Goal: Information Seeking & Learning: Learn about a topic

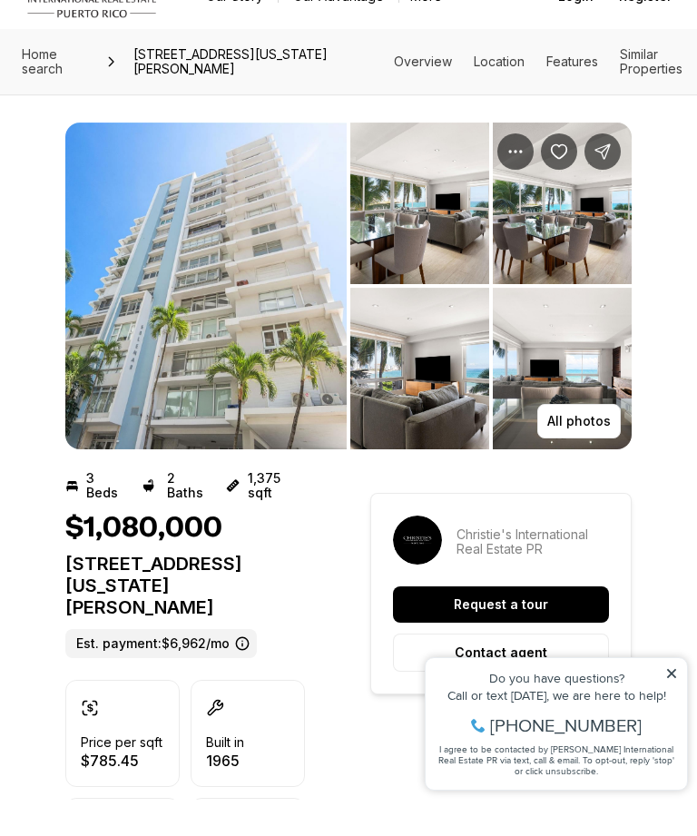
scroll to position [38, 0]
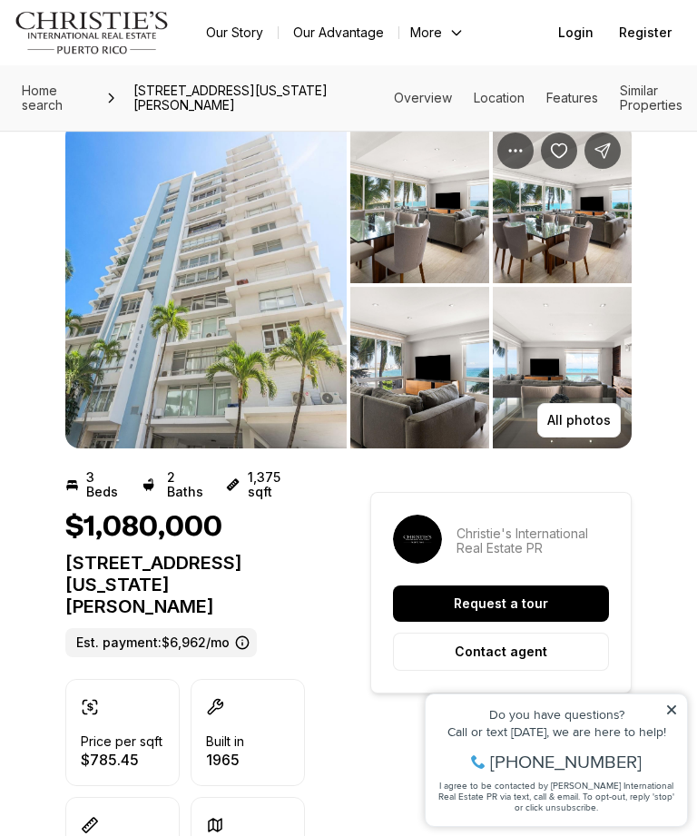
click at [576, 413] on p "All photos" at bounding box center [579, 420] width 64 height 15
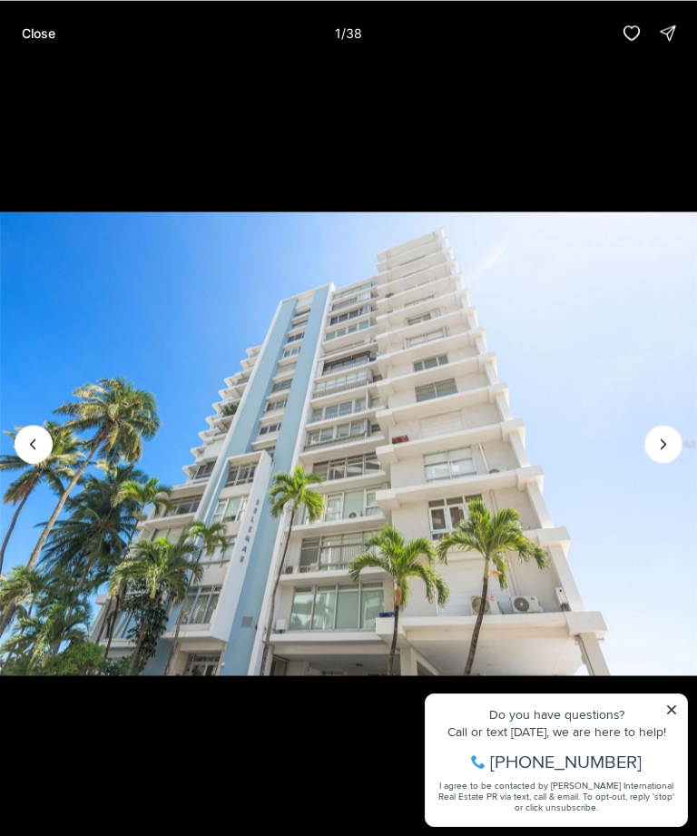
click at [646, 433] on img "1 of 38" at bounding box center [348, 443] width 697 height 585
click at [658, 442] on icon "Next slide" at bounding box center [663, 444] width 18 height 18
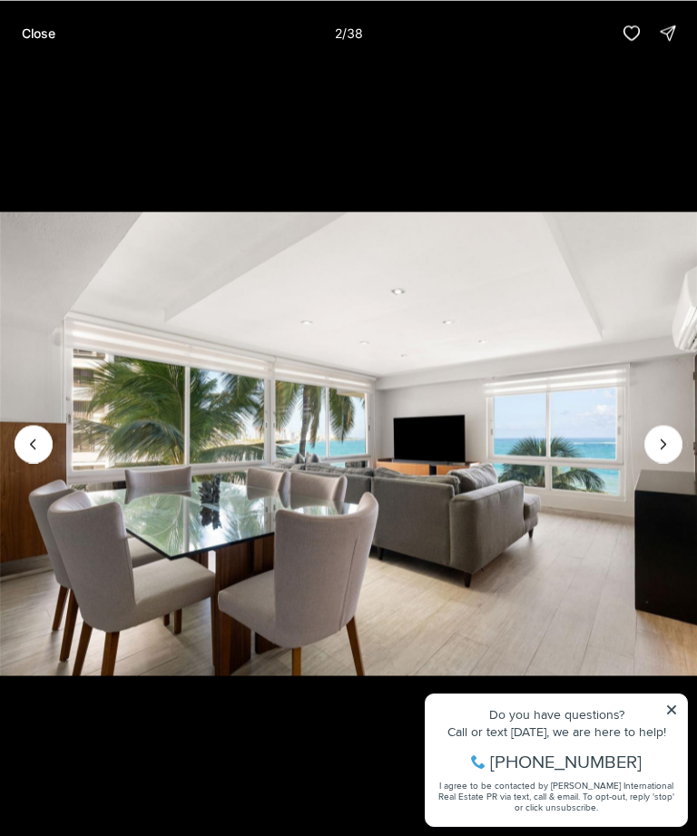
click at [663, 451] on icon "Next slide" at bounding box center [663, 444] width 18 height 18
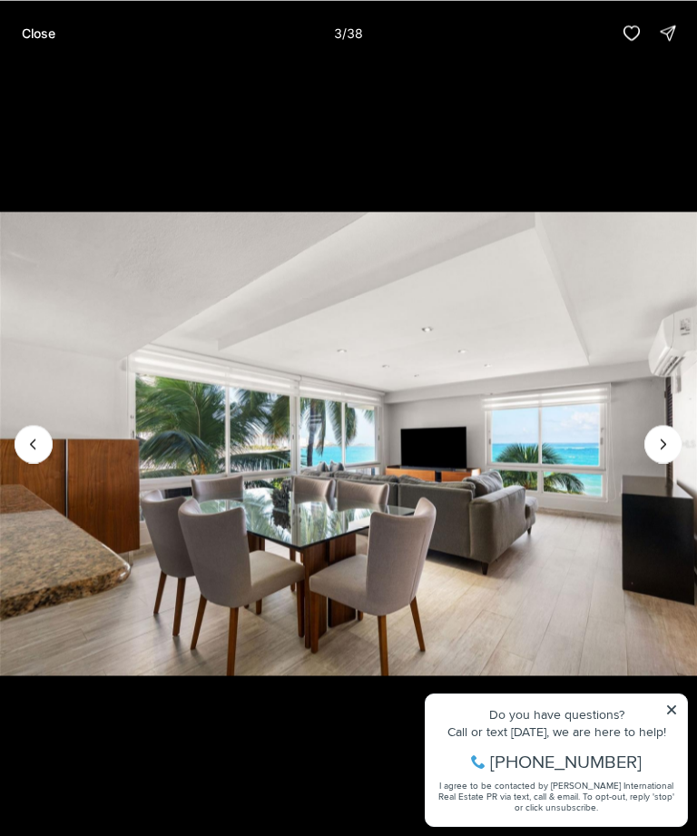
click at [651, 447] on button "Next slide" at bounding box center [663, 444] width 38 height 38
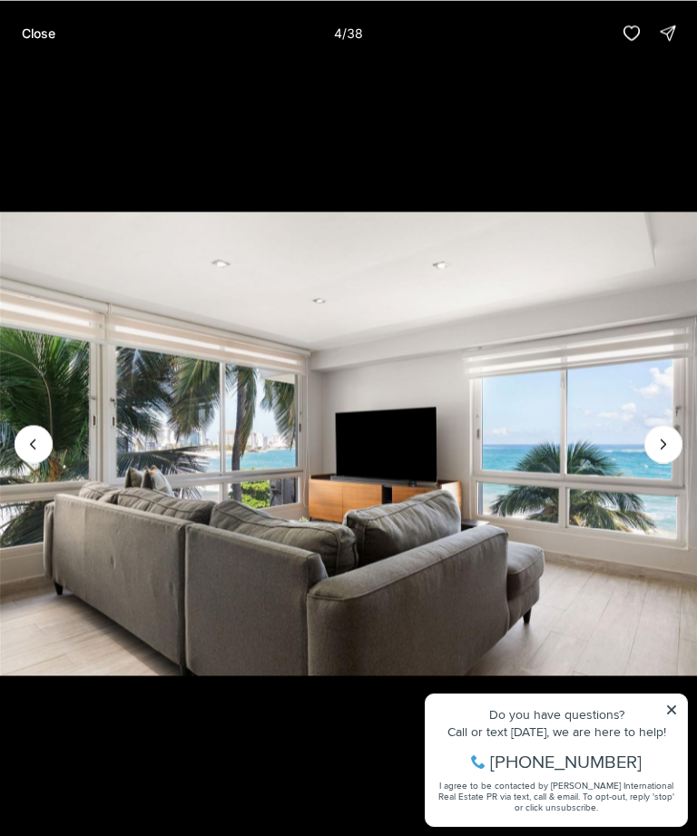
click at [663, 435] on icon "Next slide" at bounding box center [663, 444] width 18 height 18
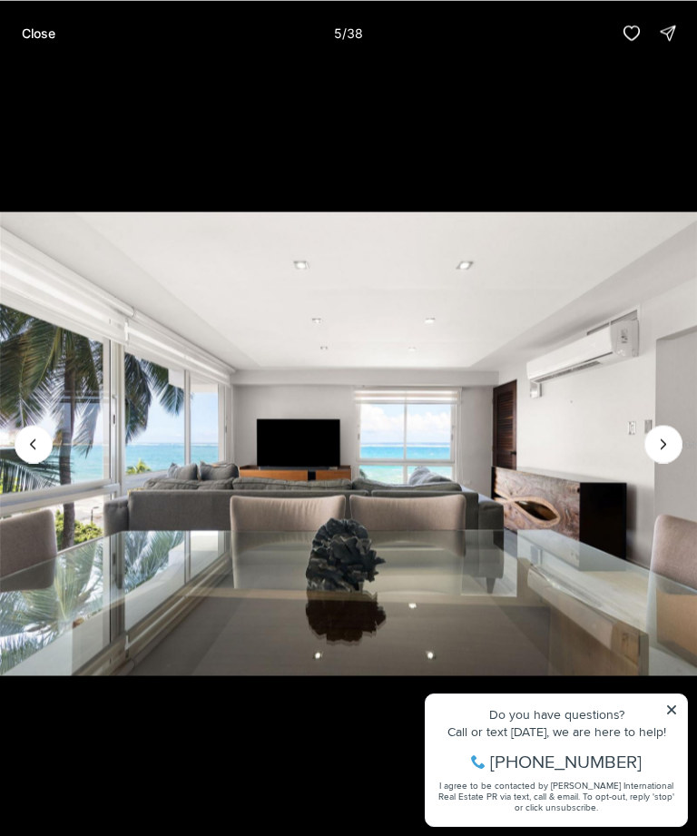
click at [647, 441] on button "Next slide" at bounding box center [663, 444] width 38 height 38
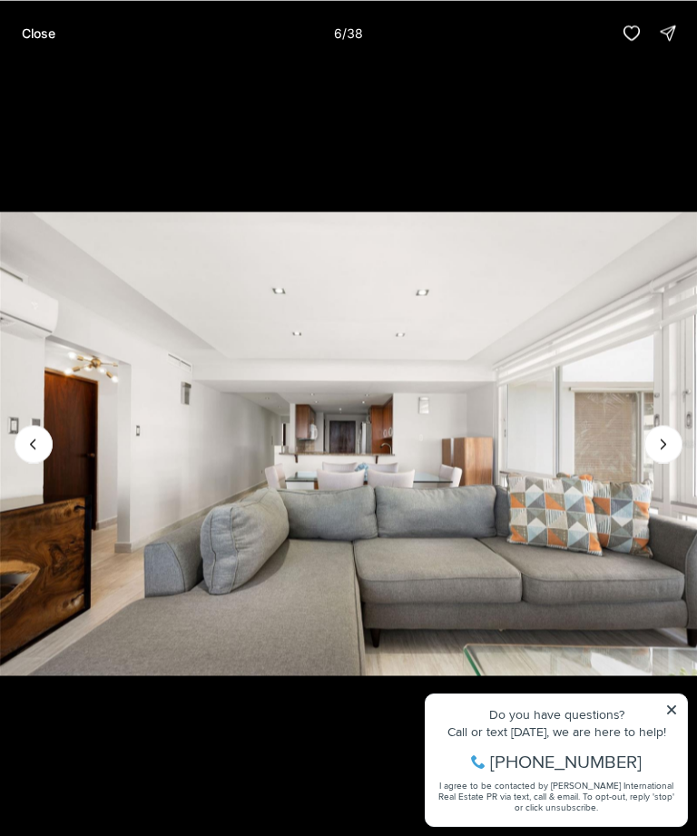
click at [665, 438] on icon "Next slide" at bounding box center [663, 444] width 18 height 18
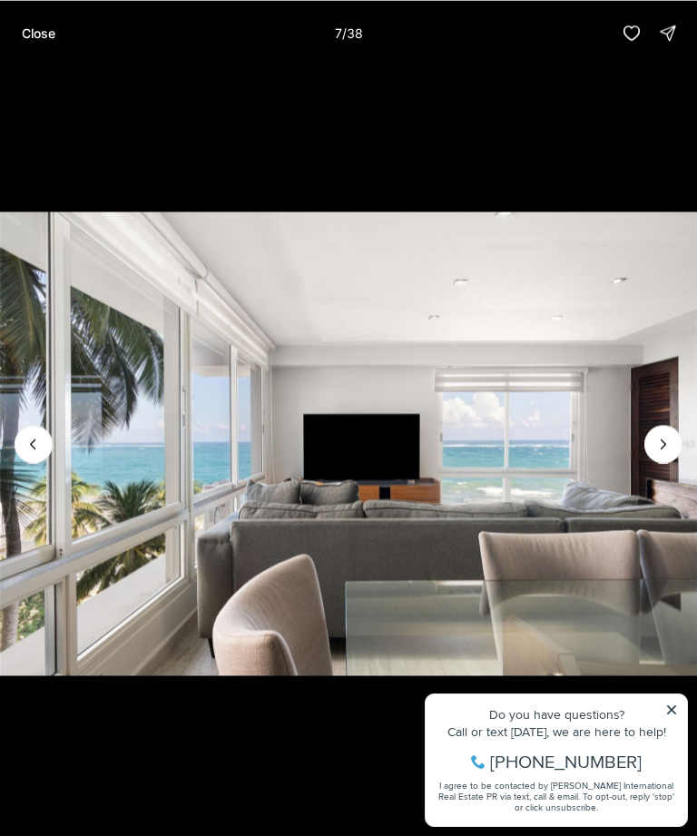
click at [656, 445] on icon "Next slide" at bounding box center [663, 444] width 18 height 18
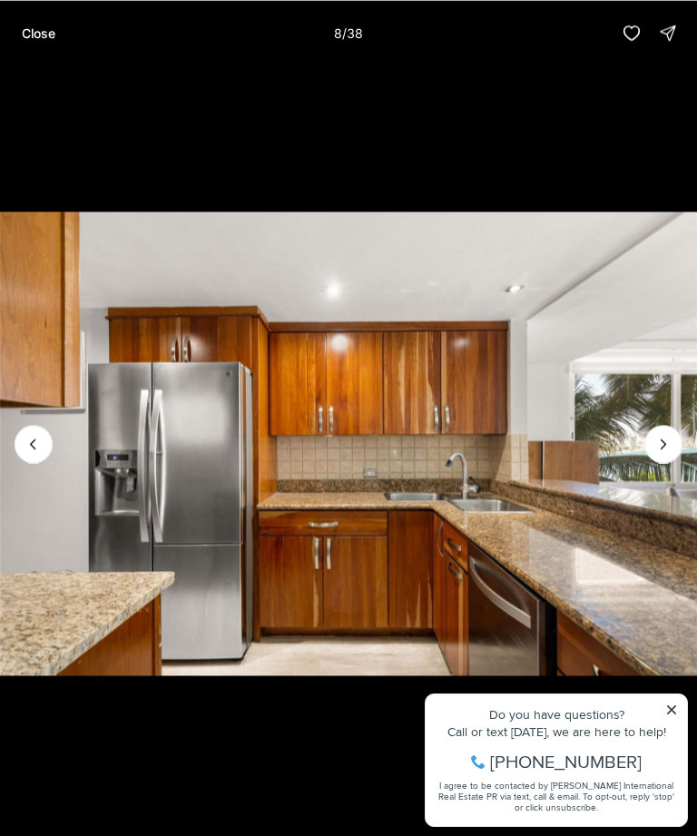
click at [659, 435] on icon "Next slide" at bounding box center [663, 444] width 18 height 18
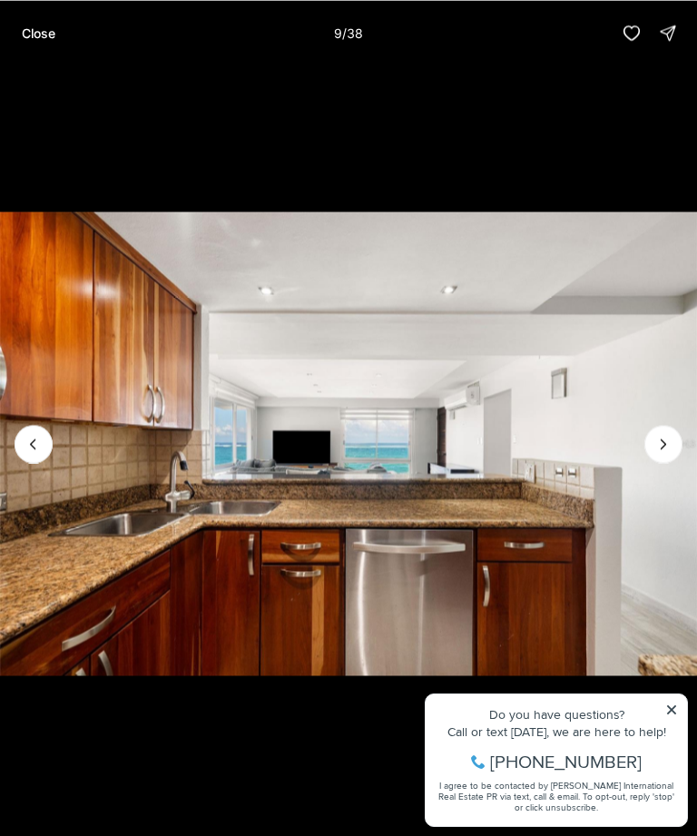
click at [658, 441] on icon "Next slide" at bounding box center [663, 444] width 18 height 18
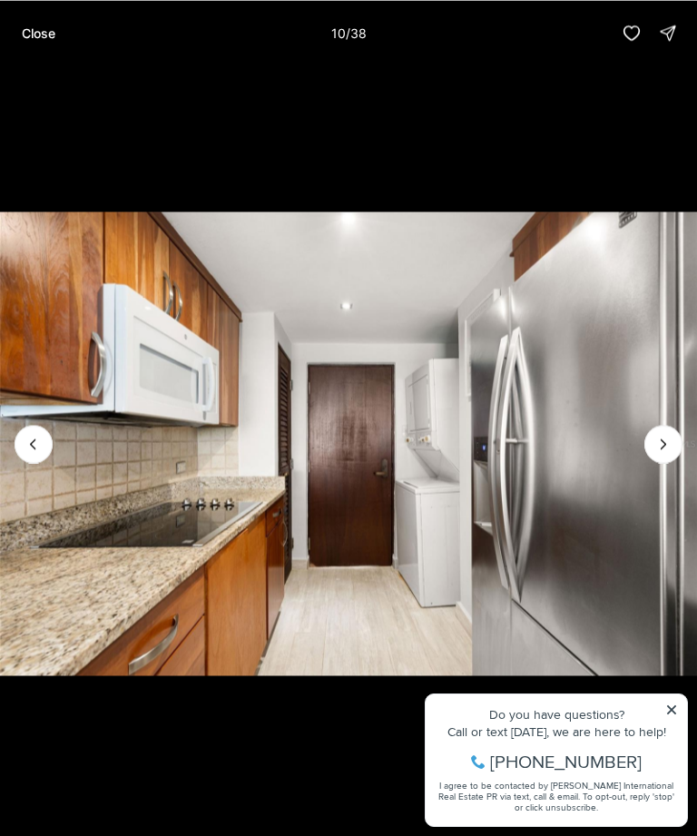
click at [656, 450] on icon "Next slide" at bounding box center [663, 444] width 18 height 18
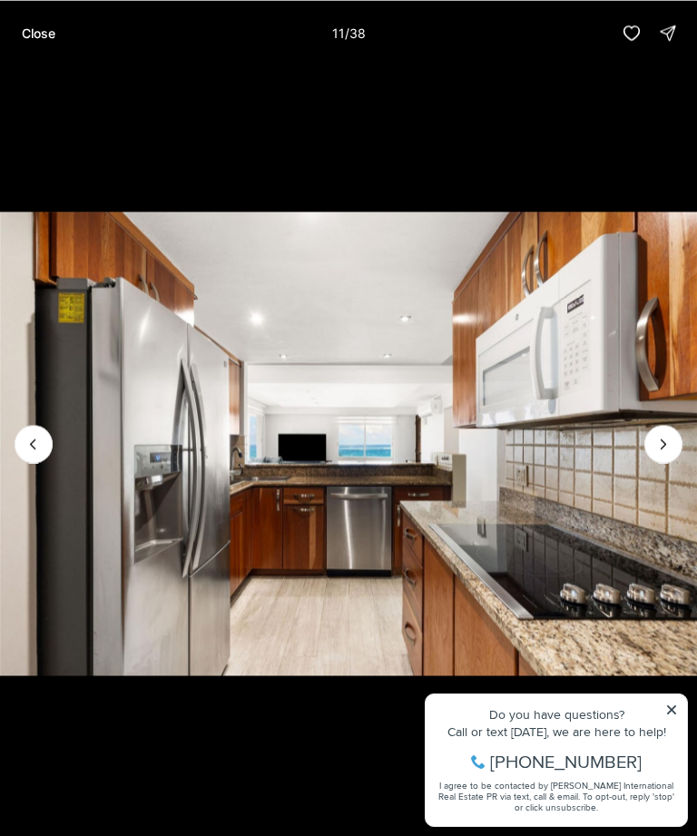
click at [662, 442] on icon "Next slide" at bounding box center [663, 444] width 18 height 18
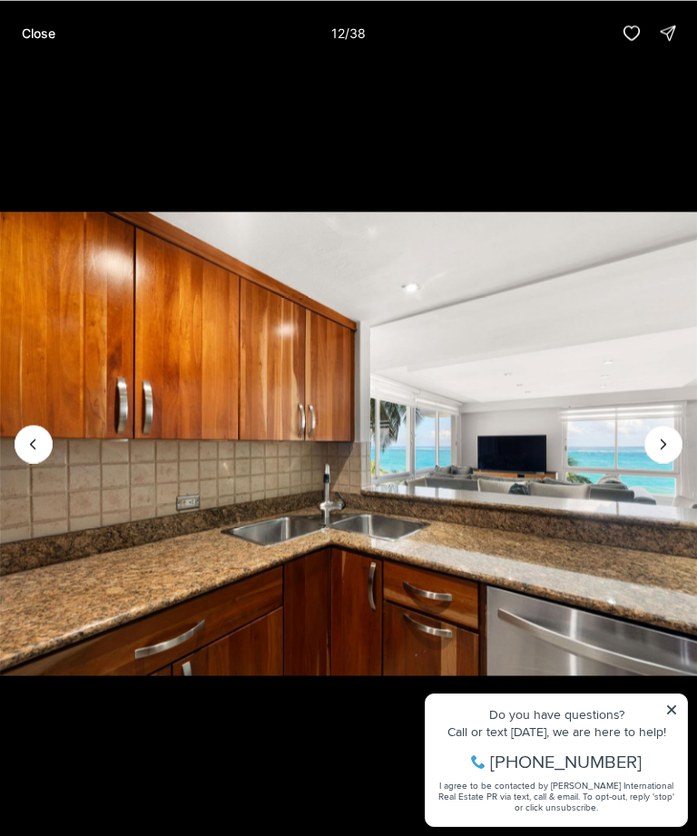
click at [665, 436] on icon "Next slide" at bounding box center [663, 444] width 18 height 18
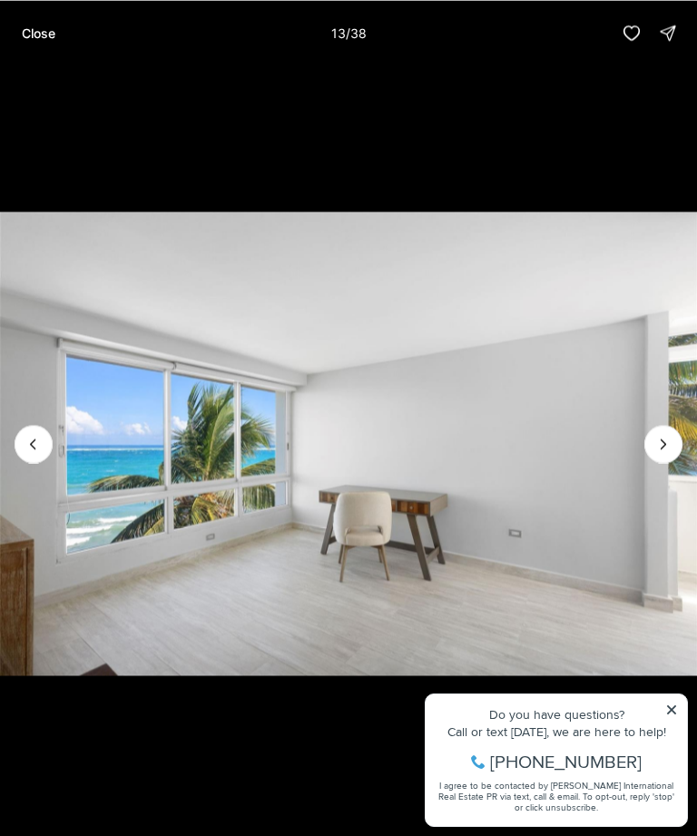
click at [661, 438] on icon "Next slide" at bounding box center [663, 444] width 18 height 18
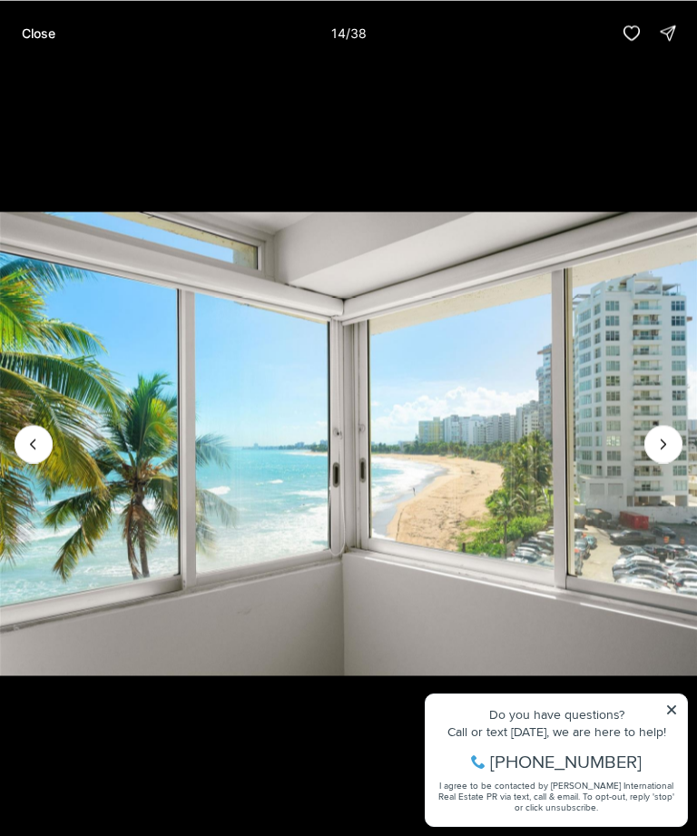
click at [664, 436] on icon "Next slide" at bounding box center [663, 444] width 18 height 18
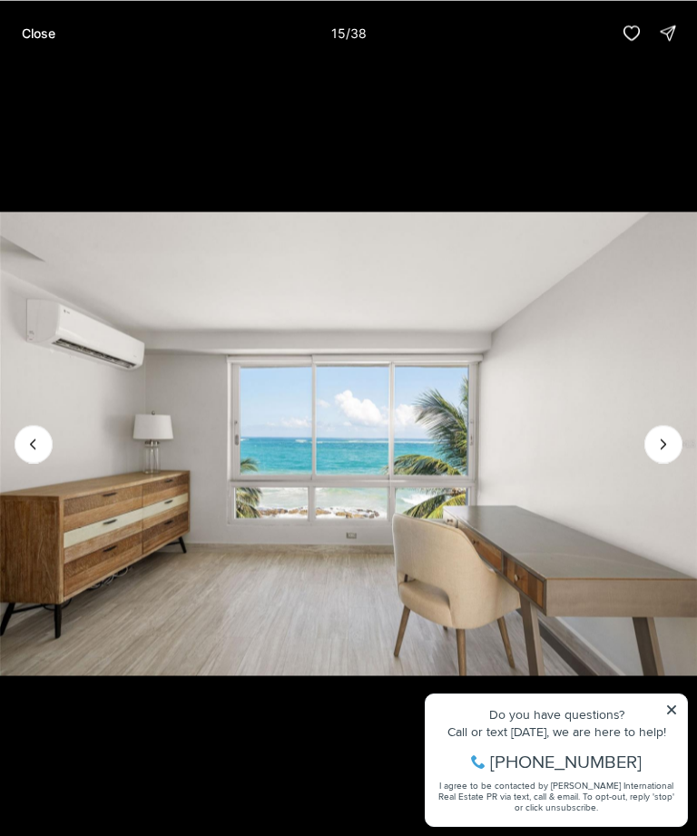
click at [667, 429] on button "Next slide" at bounding box center [663, 444] width 38 height 38
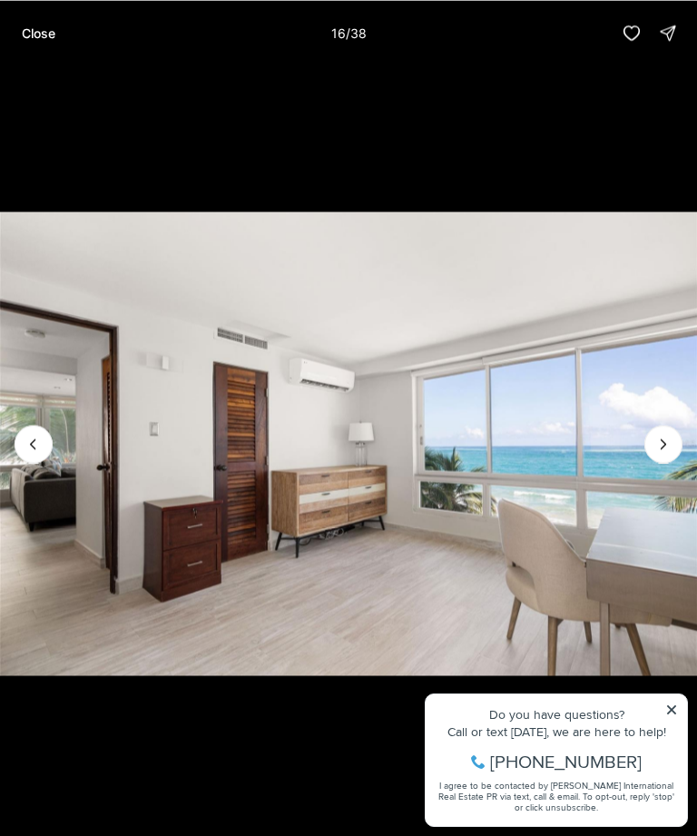
click at [662, 440] on icon "Next slide" at bounding box center [663, 444] width 18 height 18
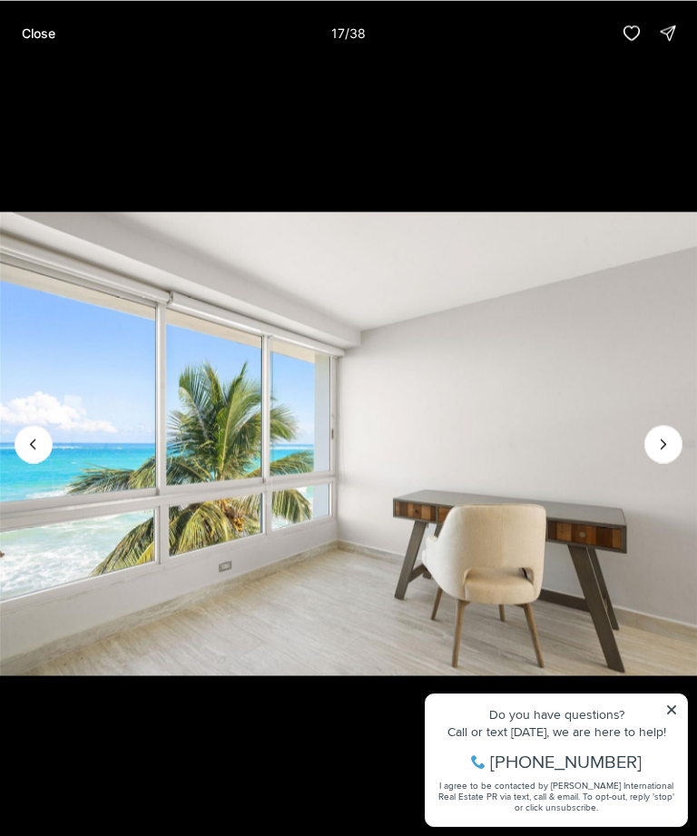
click at [659, 436] on icon "Next slide" at bounding box center [663, 444] width 18 height 18
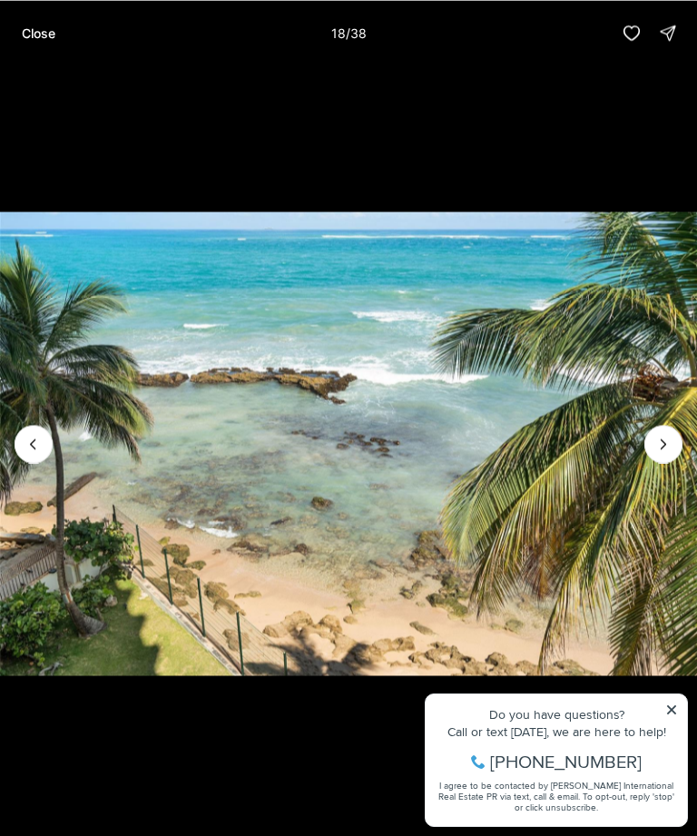
click at [655, 438] on icon "Next slide" at bounding box center [663, 444] width 18 height 18
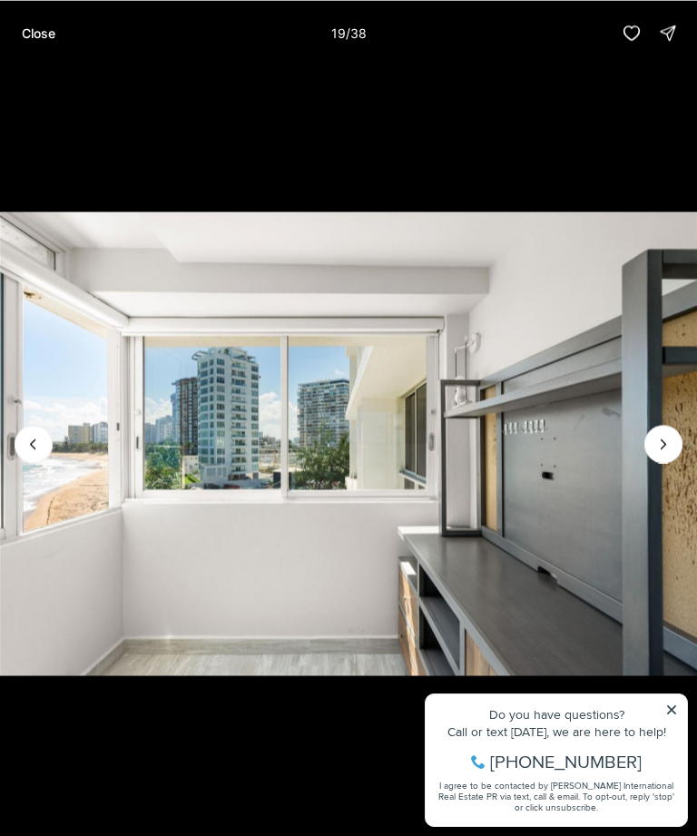
click at [662, 436] on icon "Next slide" at bounding box center [663, 444] width 18 height 18
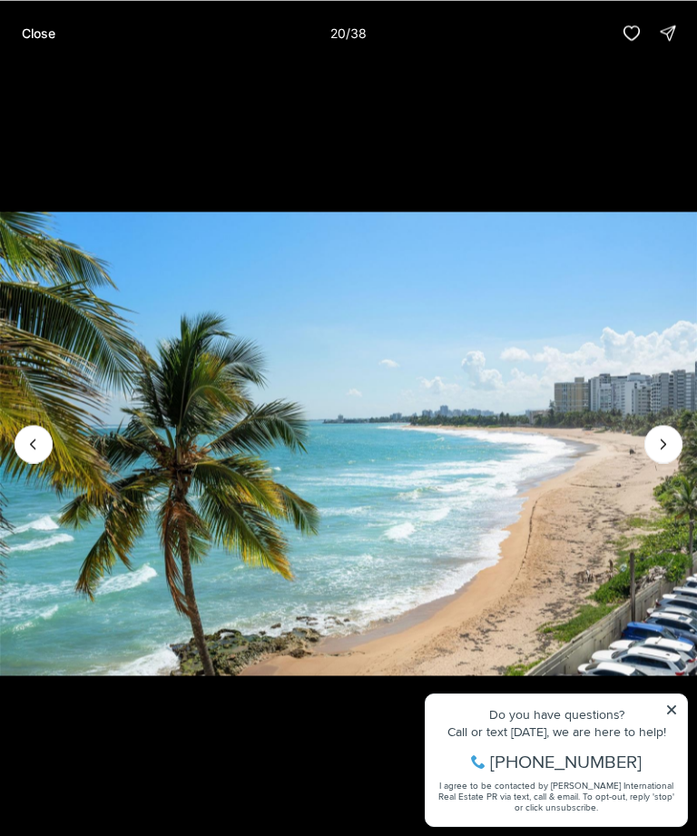
click at [666, 442] on icon "Next slide" at bounding box center [663, 444] width 18 height 18
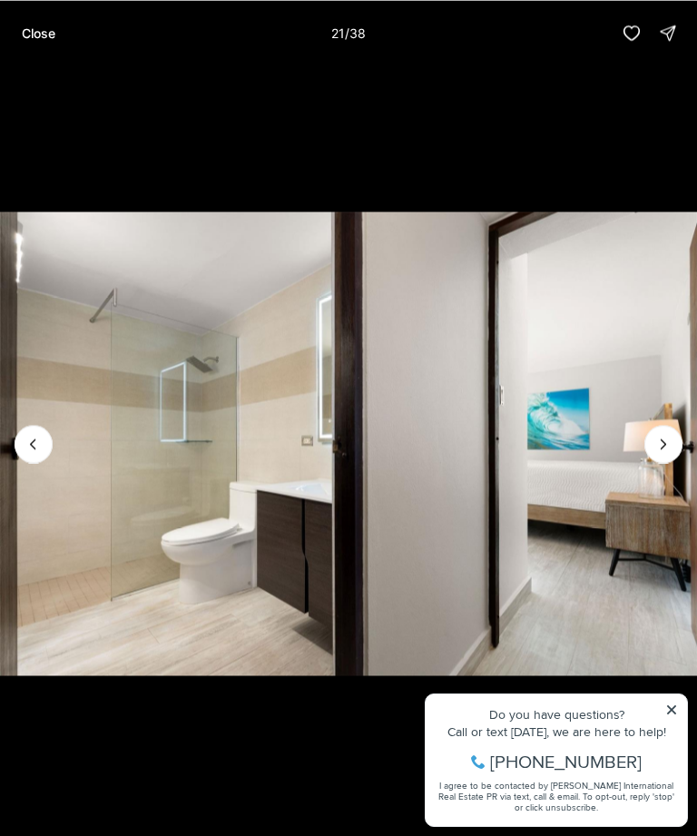
click at [662, 440] on icon "Next slide" at bounding box center [663, 444] width 18 height 18
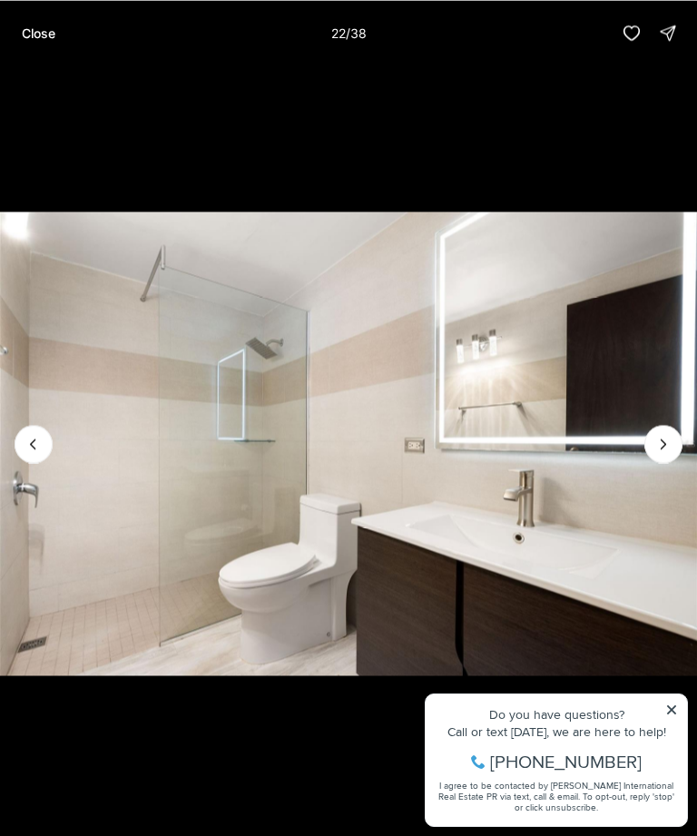
click at [664, 440] on icon "Next slide" at bounding box center [663, 444] width 18 height 18
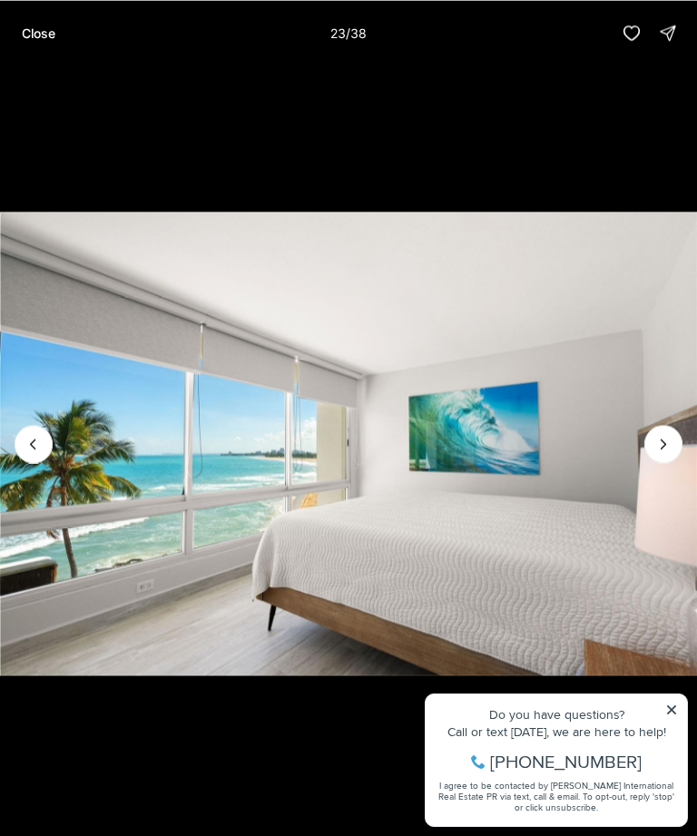
click at [665, 438] on icon "Next slide" at bounding box center [663, 444] width 18 height 18
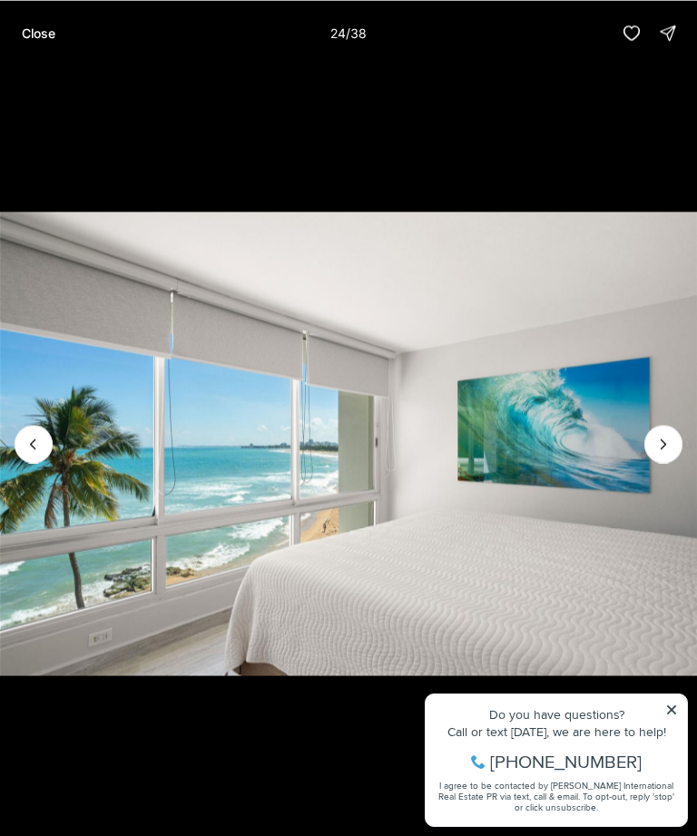
click at [655, 438] on icon "Next slide" at bounding box center [663, 444] width 18 height 18
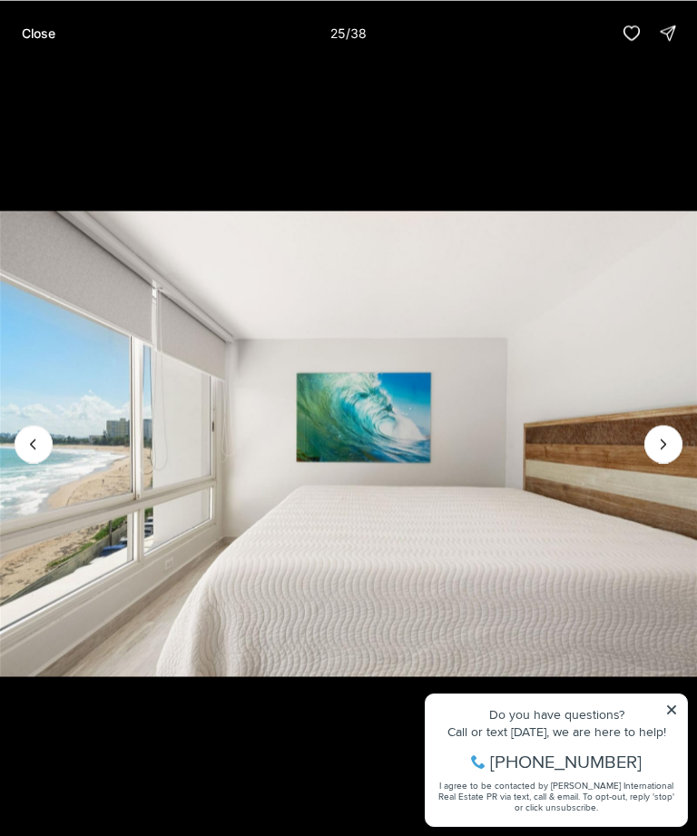
click at [659, 437] on icon "Next slide" at bounding box center [663, 444] width 18 height 18
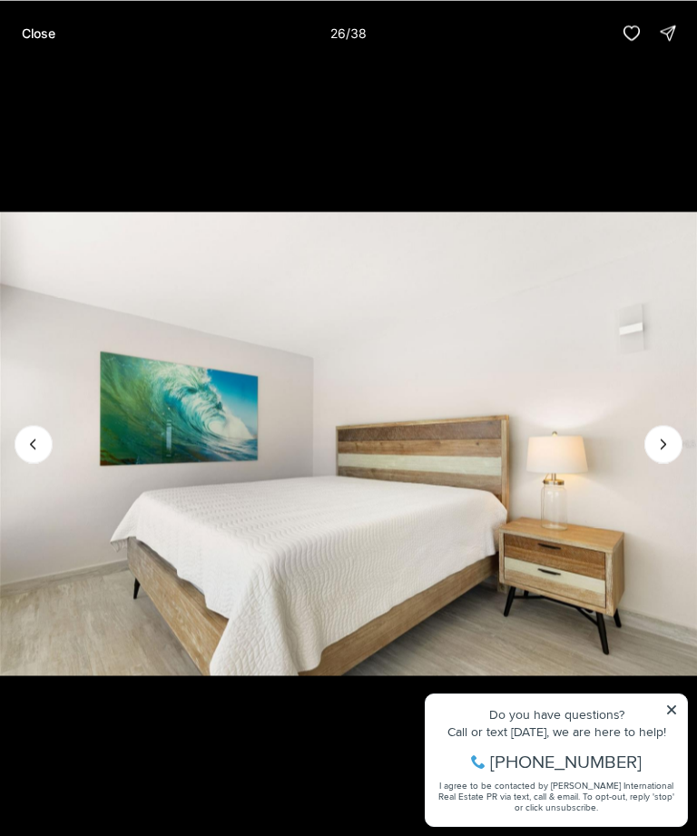
click at [658, 431] on button "Next slide" at bounding box center [663, 444] width 38 height 38
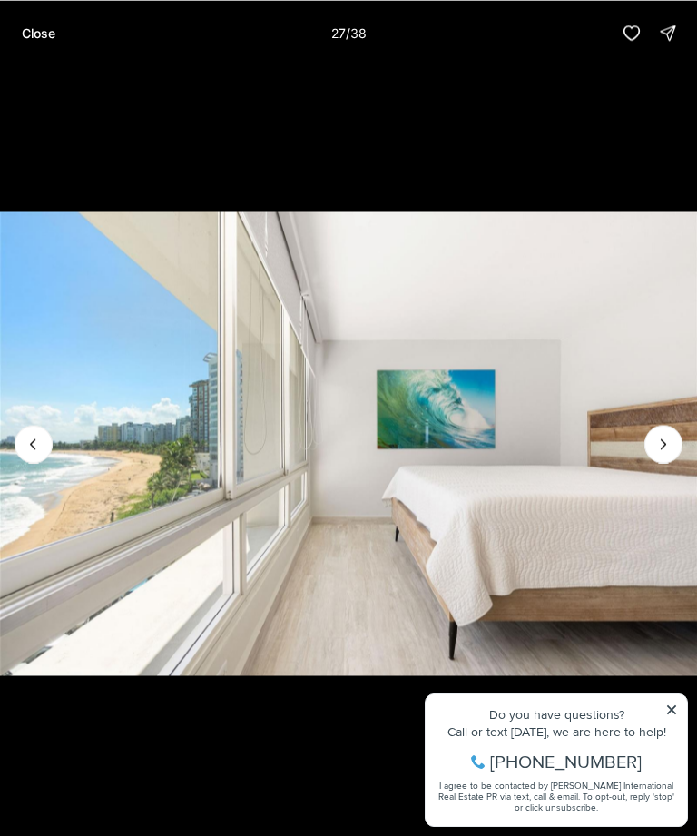
click at [656, 442] on icon "Next slide" at bounding box center [663, 444] width 18 height 18
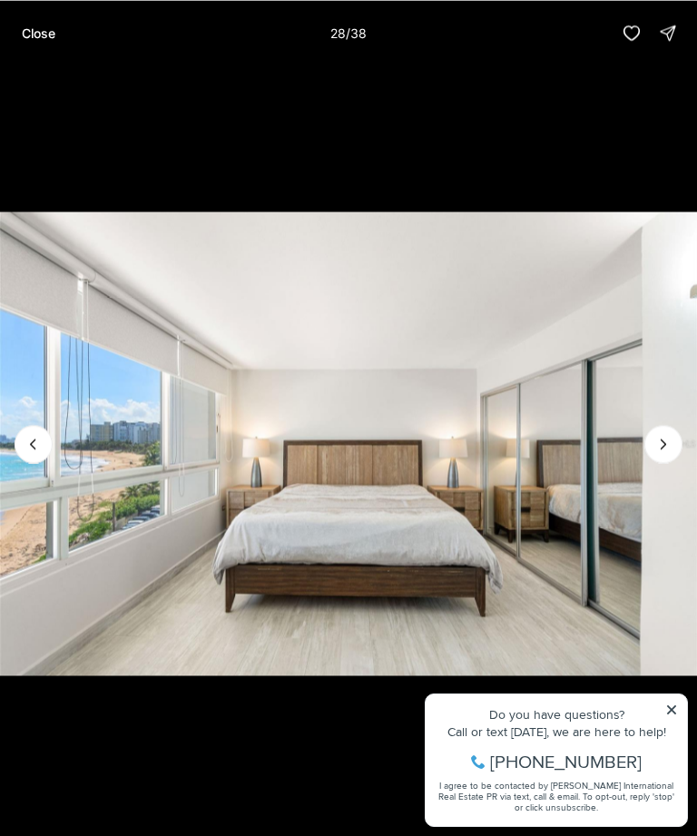
click at [664, 441] on icon "Next slide" at bounding box center [664, 443] width 5 height 9
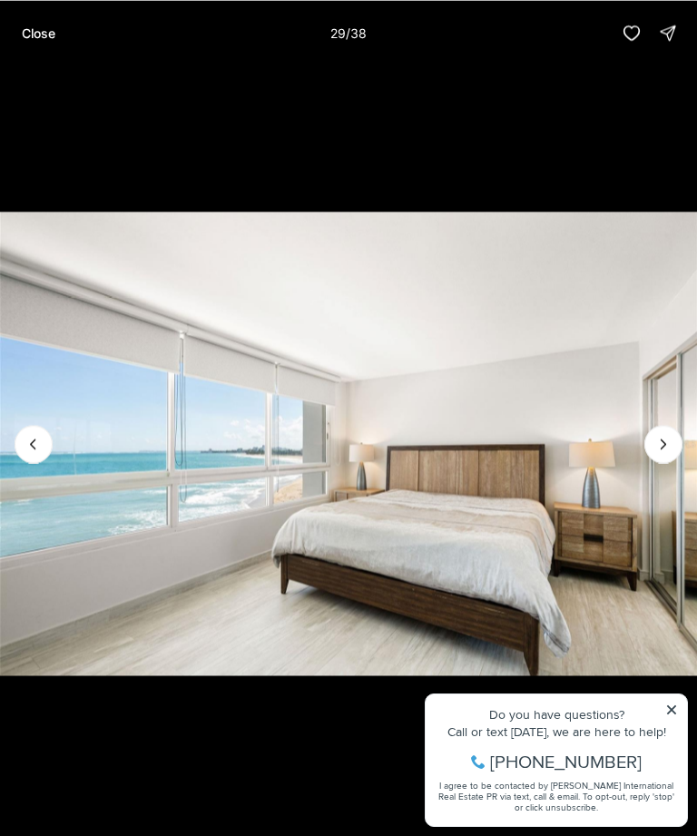
click at [657, 442] on icon "Next slide" at bounding box center [663, 444] width 18 height 18
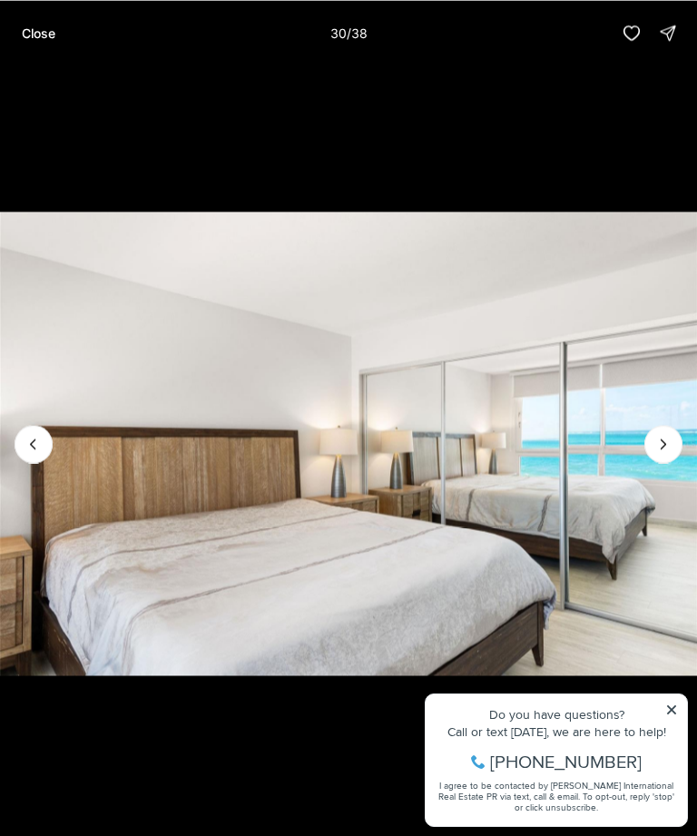
click at [663, 440] on icon "Next slide" at bounding box center [664, 443] width 5 height 9
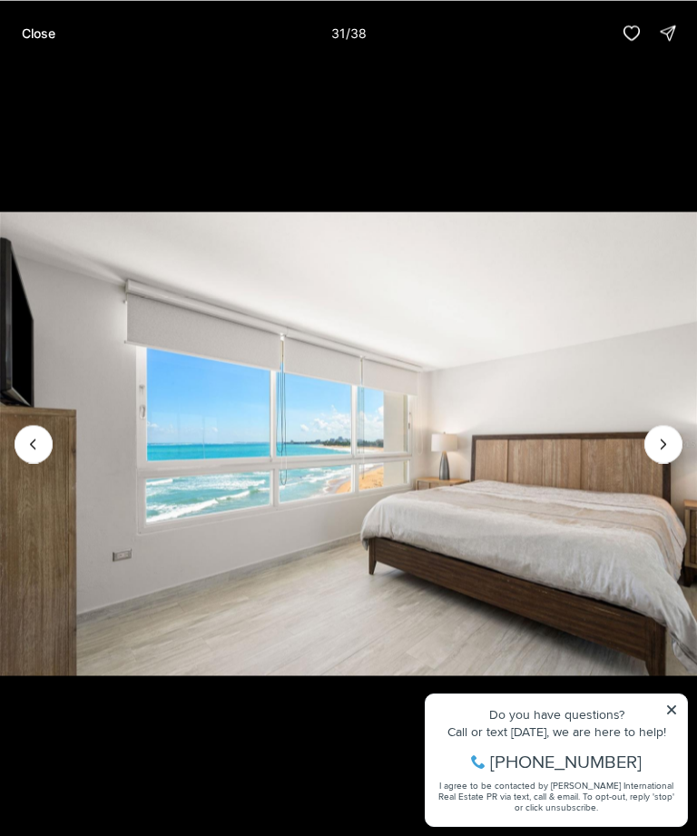
click at [664, 443] on icon "Next slide" at bounding box center [663, 444] width 18 height 18
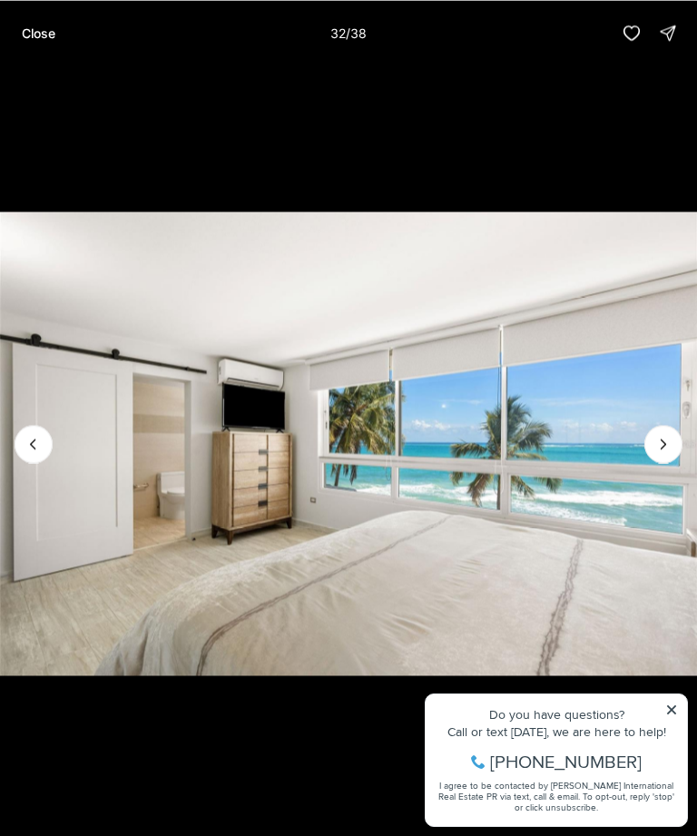
click at [661, 439] on icon "Next slide" at bounding box center [663, 444] width 18 height 18
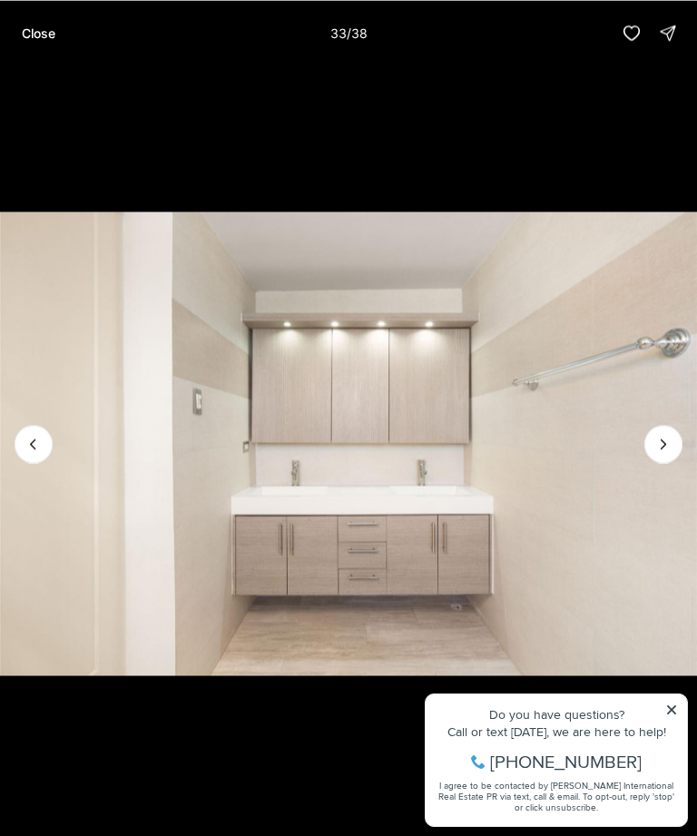
click at [658, 439] on icon "Next slide" at bounding box center [663, 444] width 18 height 18
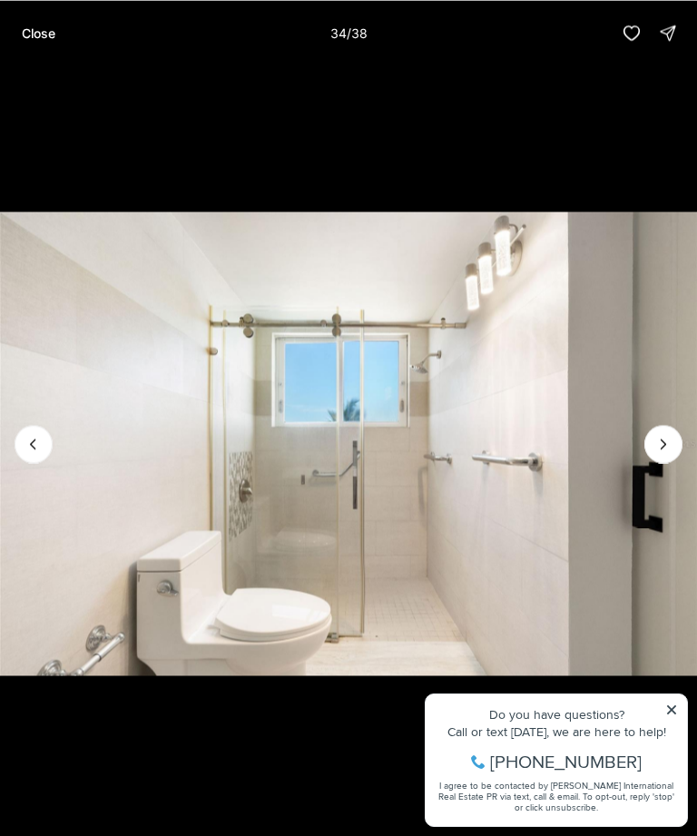
click at [658, 444] on icon "Next slide" at bounding box center [663, 444] width 18 height 18
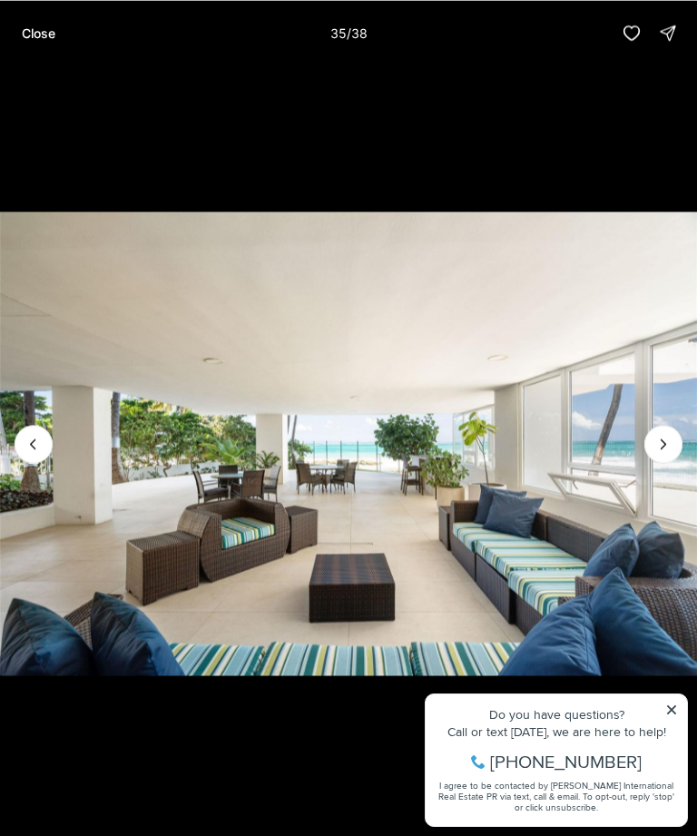
click at [662, 446] on icon "Next slide" at bounding box center [663, 444] width 18 height 18
